Goal: Transaction & Acquisition: Purchase product/service

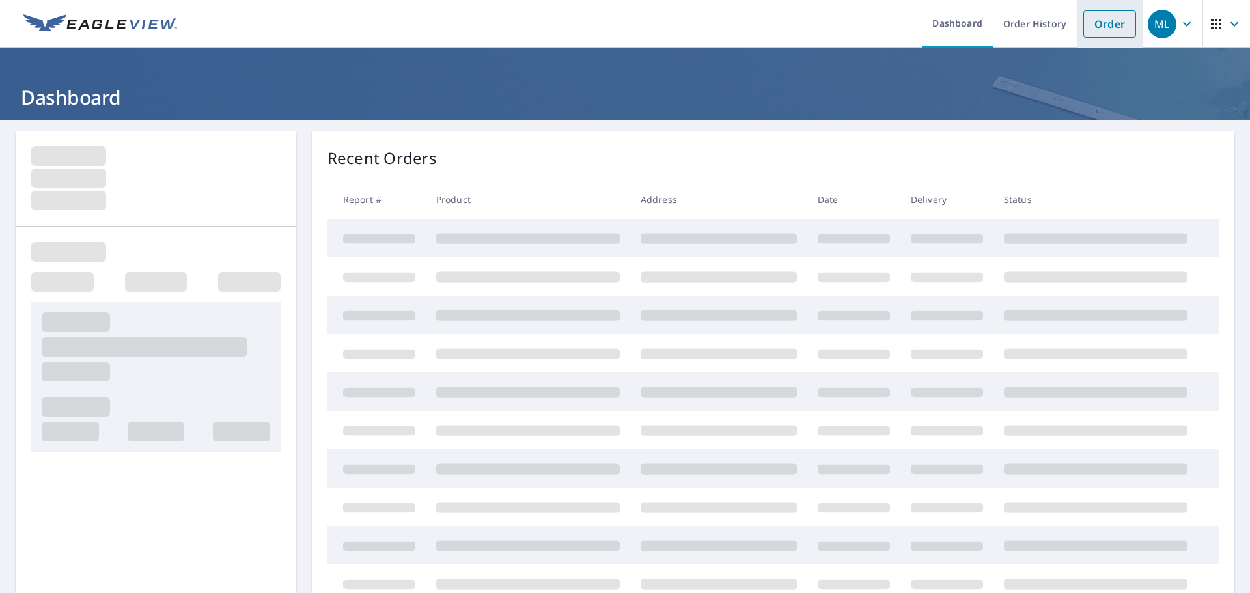
click at [1099, 25] on link "Order" at bounding box center [1109, 23] width 53 height 27
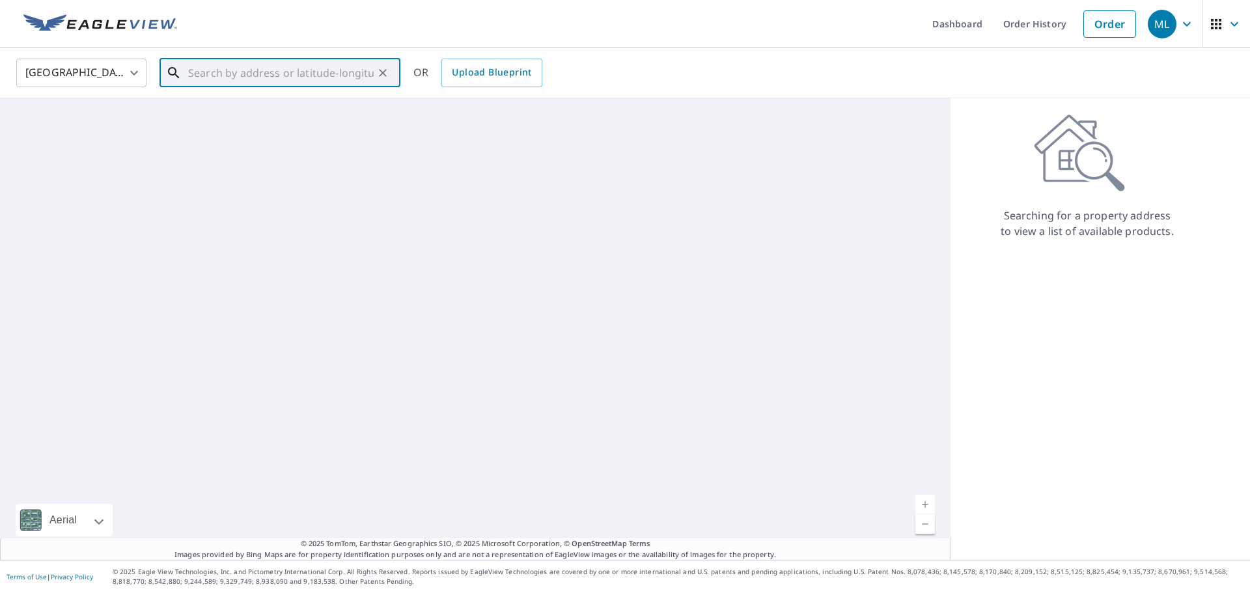
click at [230, 76] on input "text" at bounding box center [281, 73] width 186 height 36
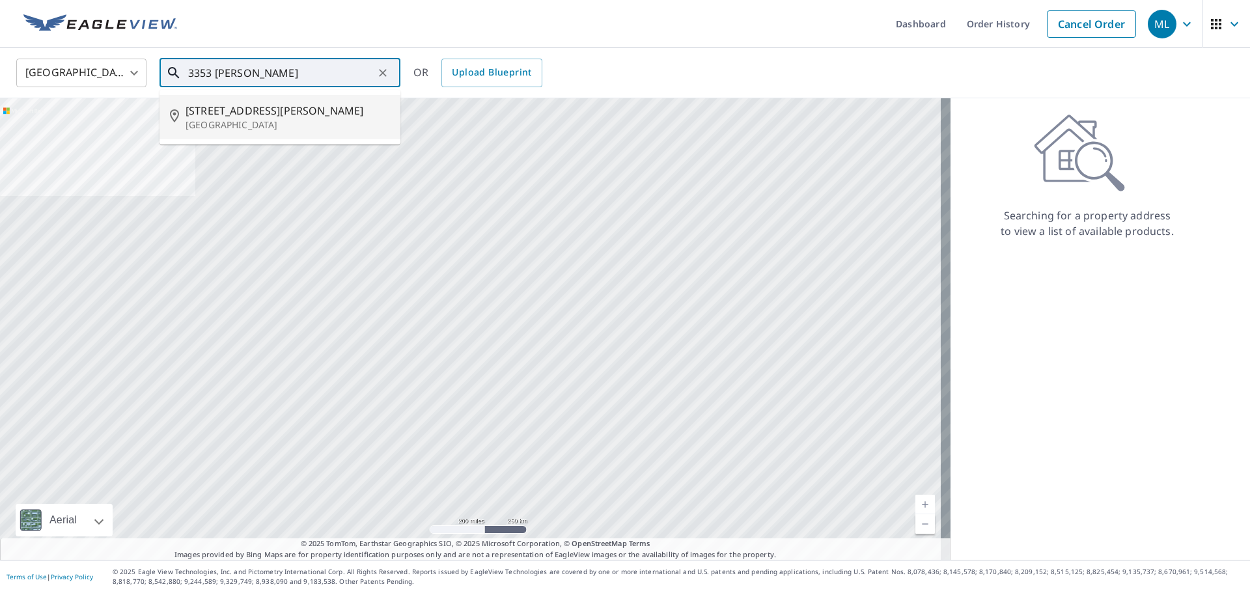
click at [204, 114] on span "[STREET_ADDRESS][PERSON_NAME]" at bounding box center [288, 111] width 204 height 16
type input "[STREET_ADDRESS][PERSON_NAME]"
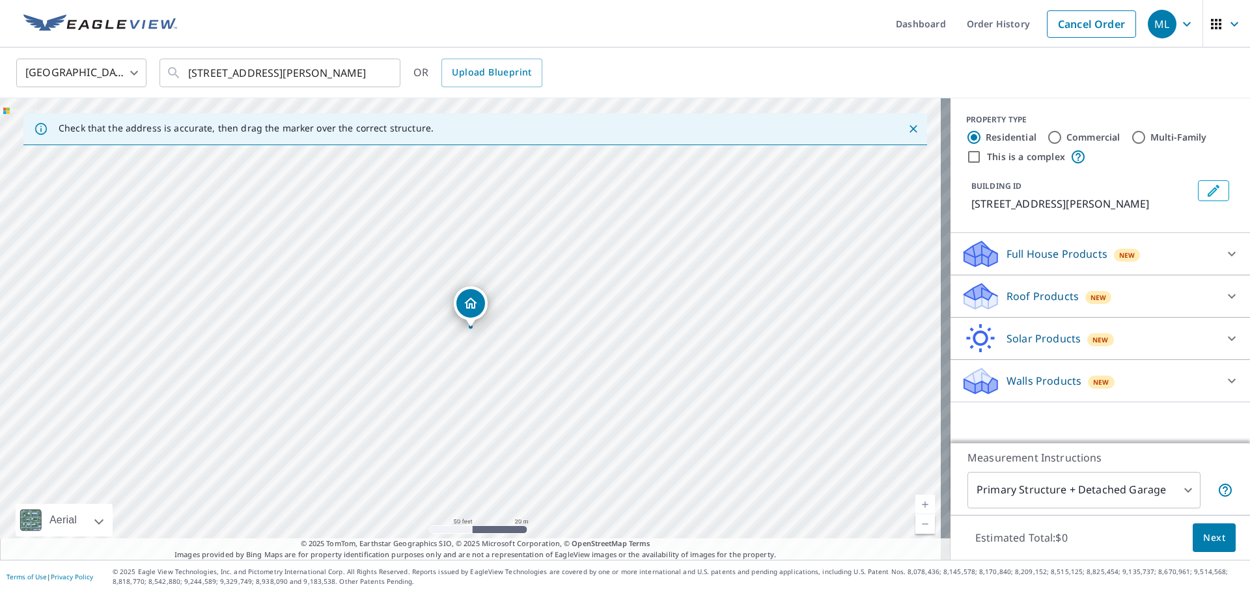
click at [990, 286] on div "Roof Products New" at bounding box center [1088, 296] width 255 height 31
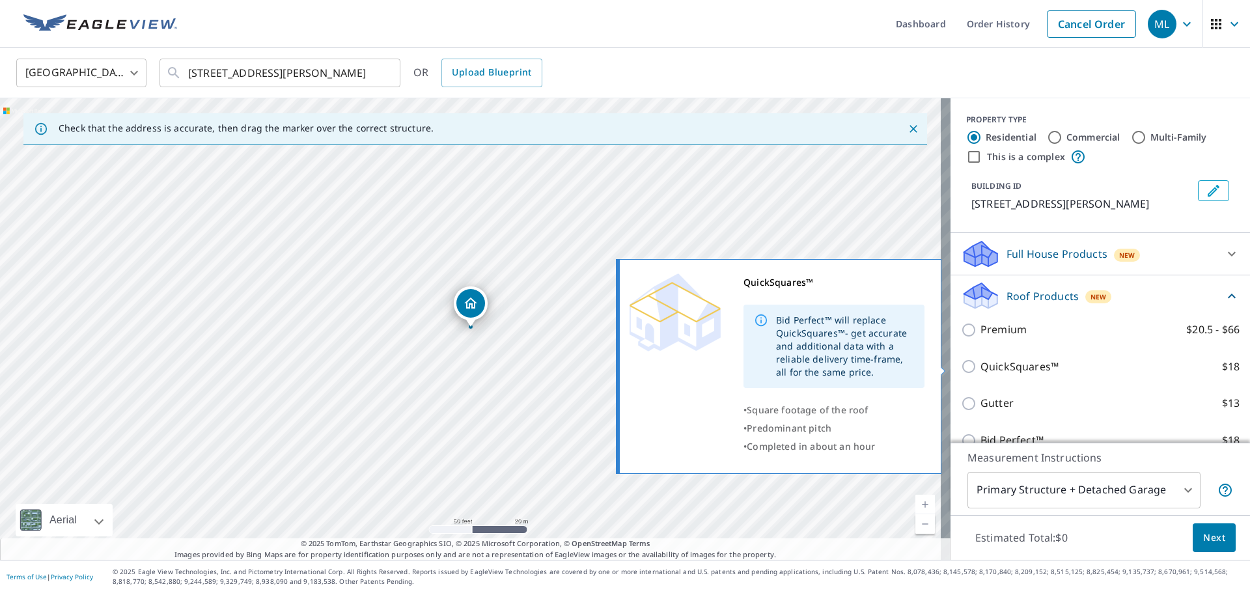
click at [961, 363] on input "QuickSquares™ $18" at bounding box center [971, 367] width 20 height 16
checkbox input "true"
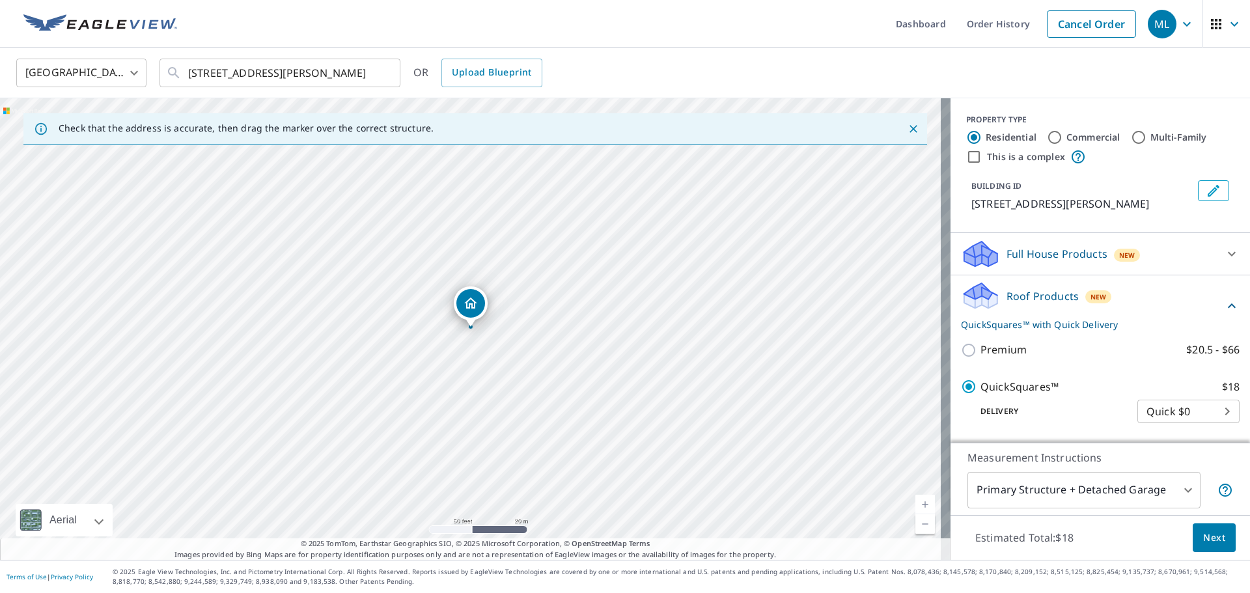
click at [1210, 535] on span "Next" at bounding box center [1214, 538] width 22 height 16
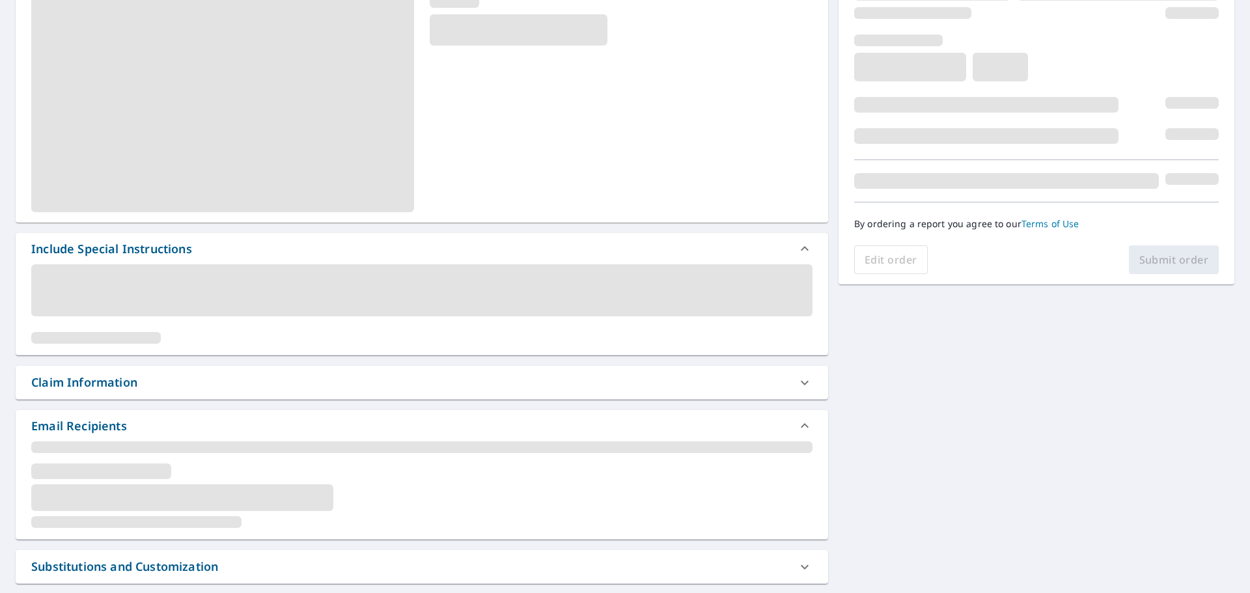
scroll to position [195, 0]
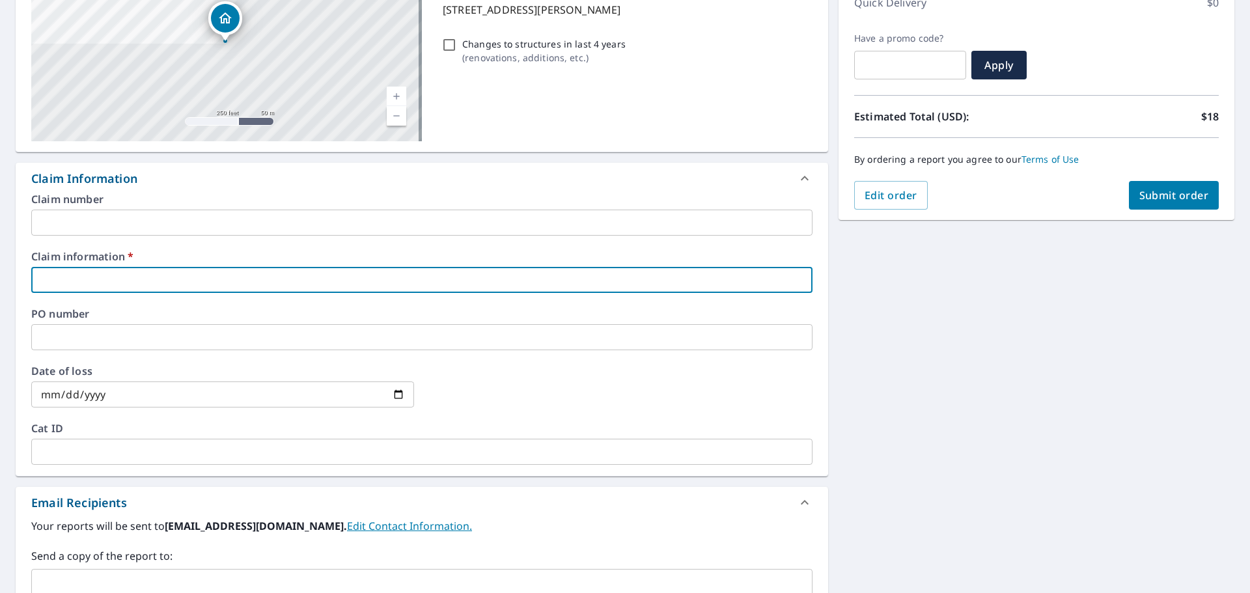
click at [62, 268] on input "text" at bounding box center [421, 280] width 781 height 26
type input "ball realty"
checkbox input "true"
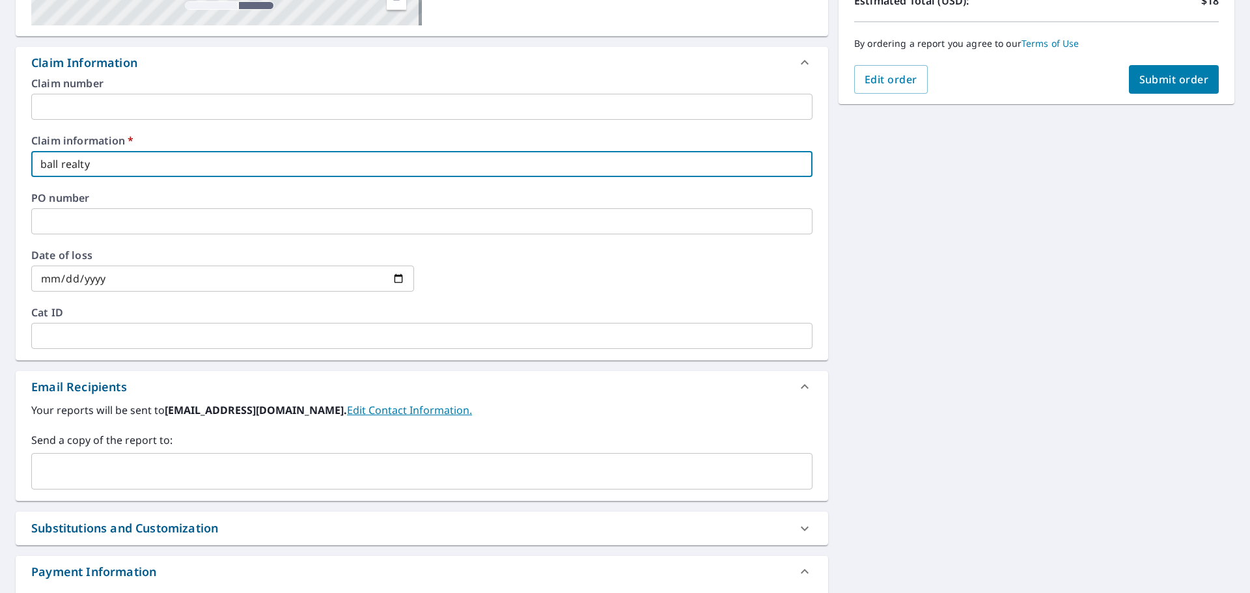
scroll to position [325, 0]
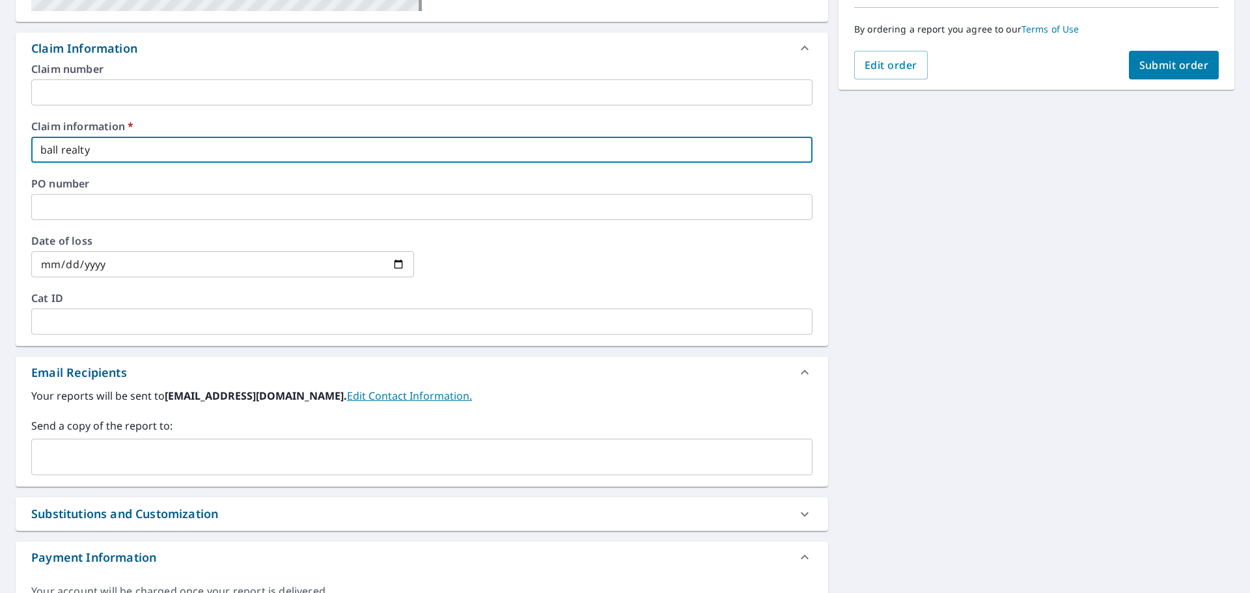
click at [63, 448] on input "text" at bounding box center [412, 457] width 750 height 25
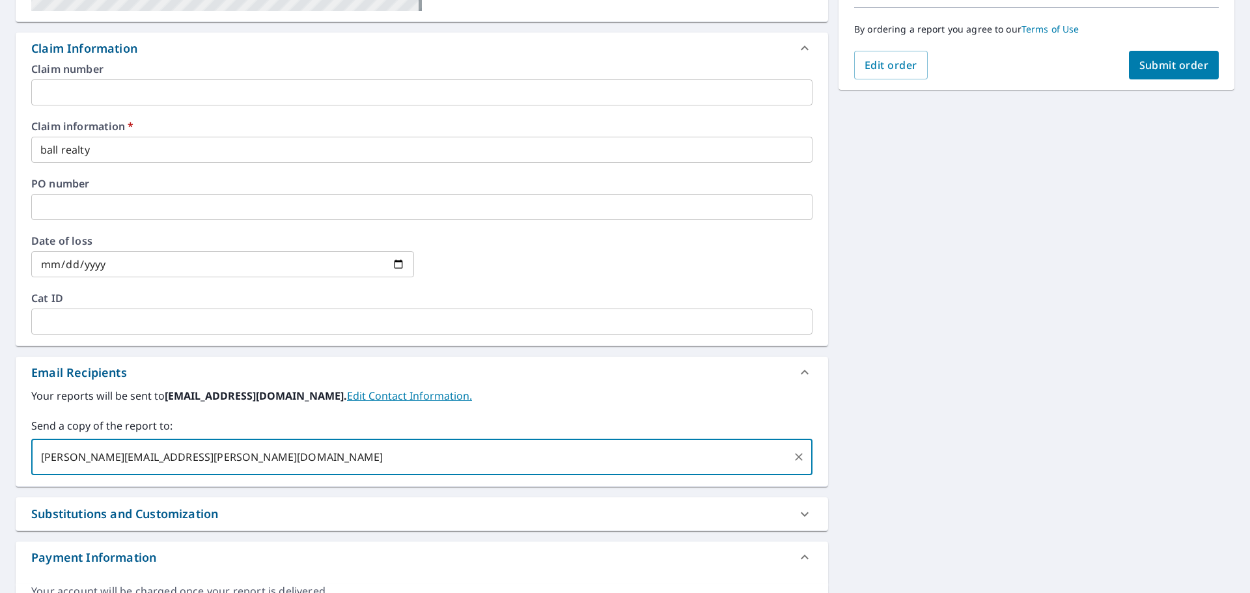
type input "[PERSON_NAME][EMAIL_ADDRESS][PERSON_NAME][DOMAIN_NAME]"
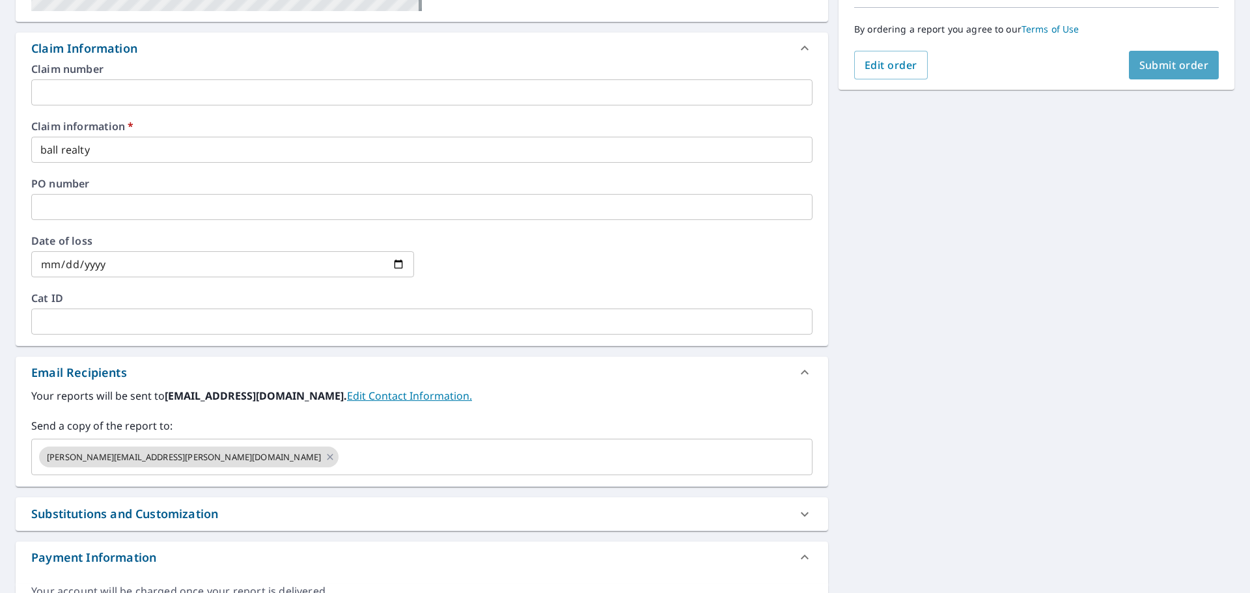
click at [1151, 64] on span "Submit order" at bounding box center [1174, 65] width 70 height 14
checkbox input "true"
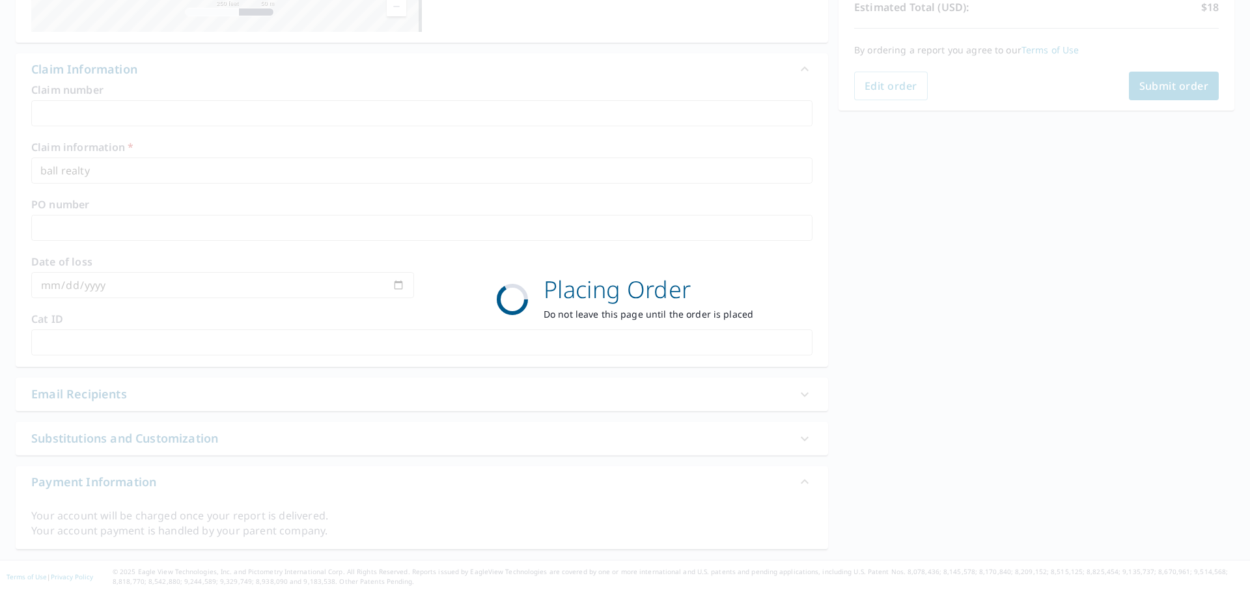
scroll to position [305, 0]
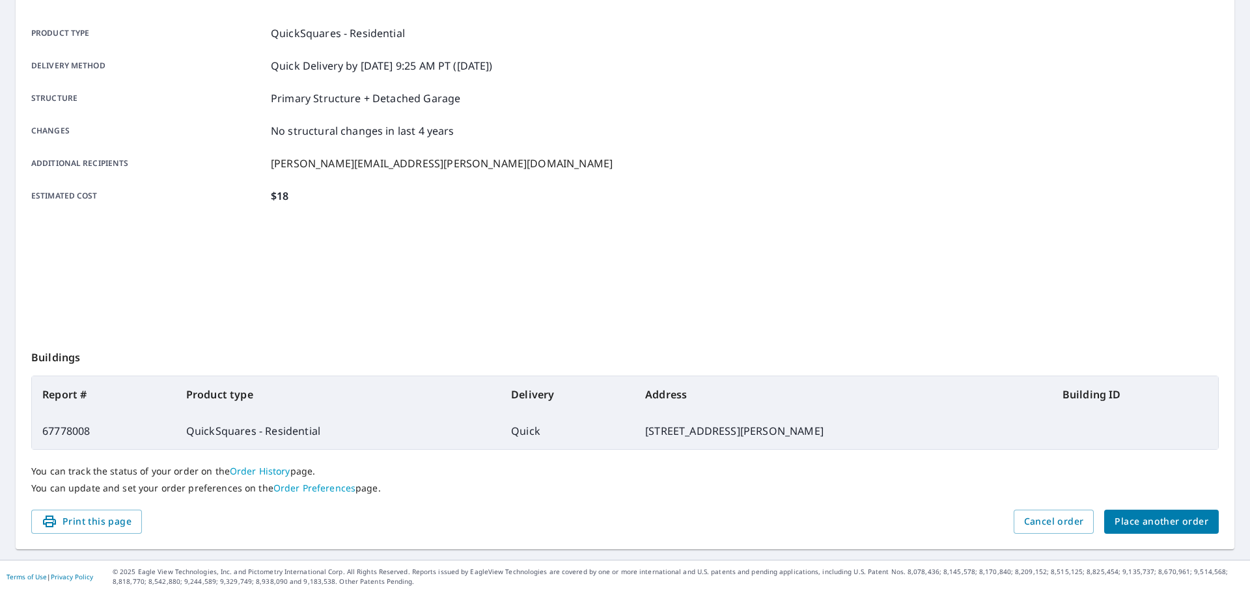
scroll to position [173, 0]
